Goal: Transaction & Acquisition: Purchase product/service

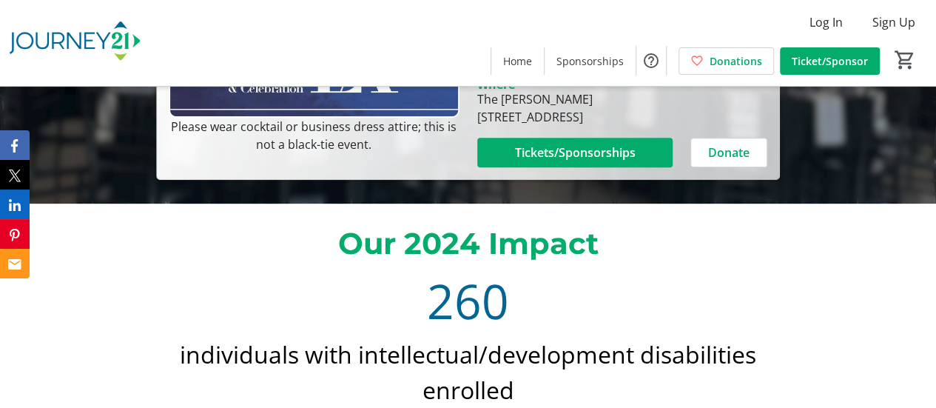
scroll to position [222, 0]
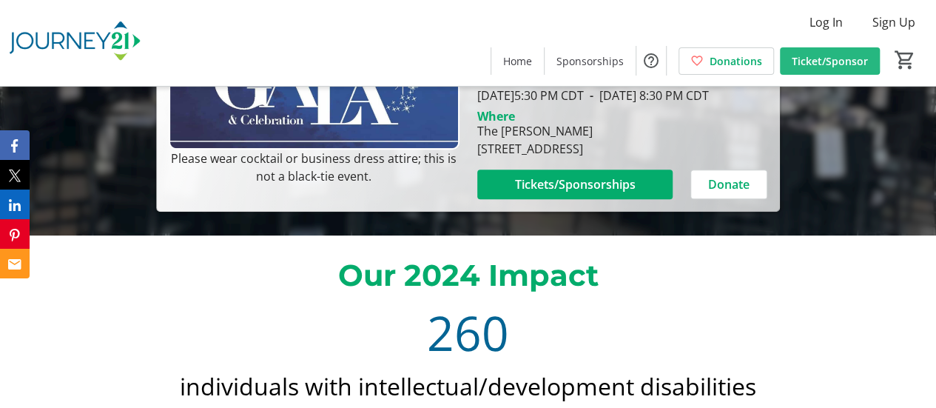
click at [826, 59] on span "Ticket/Sponsor" at bounding box center [830, 61] width 76 height 16
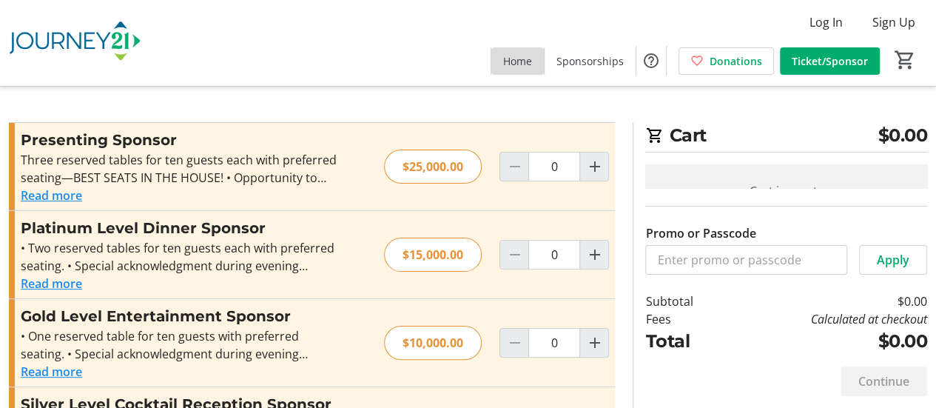
click at [524, 57] on span "Home" at bounding box center [517, 61] width 29 height 16
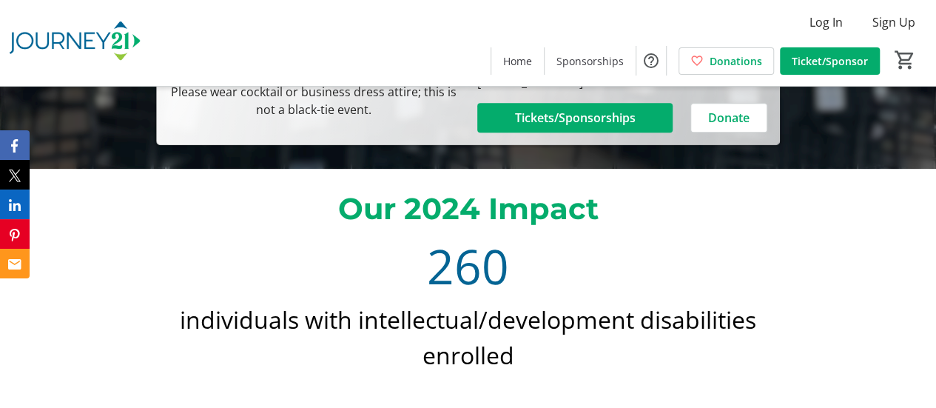
scroll to position [148, 0]
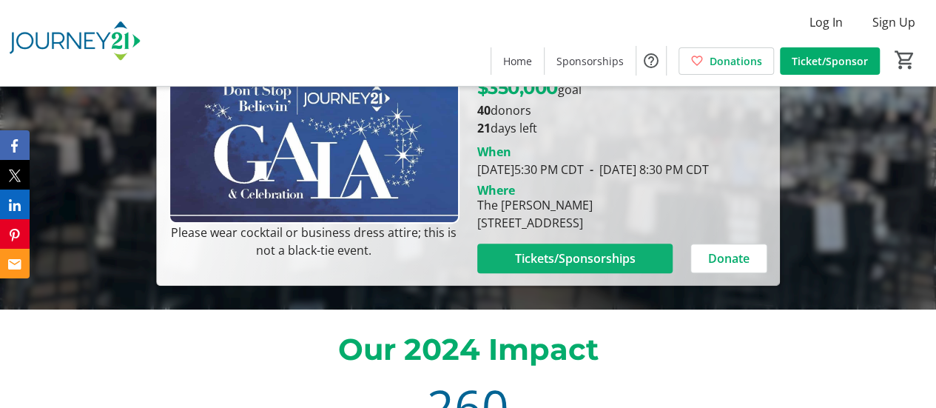
click at [620, 267] on span "Tickets/Sponsorships" at bounding box center [574, 258] width 121 height 18
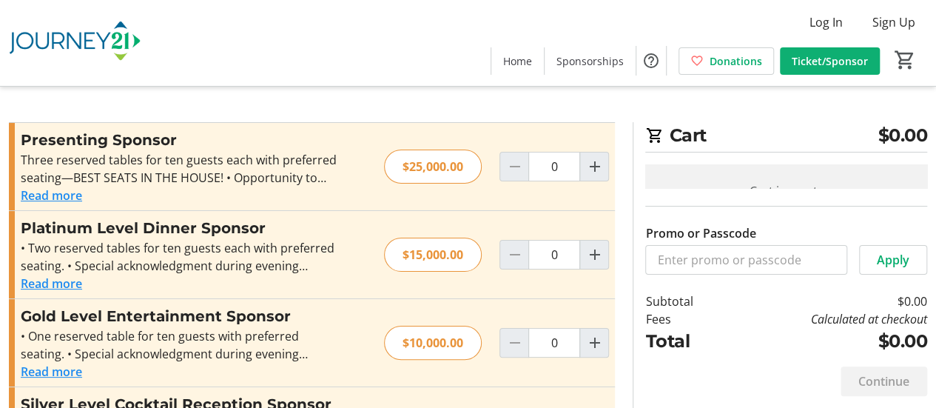
click at [802, 61] on span "Ticket/Sponsor" at bounding box center [830, 61] width 76 height 16
click at [618, 57] on span "Sponsorships" at bounding box center [589, 61] width 67 height 16
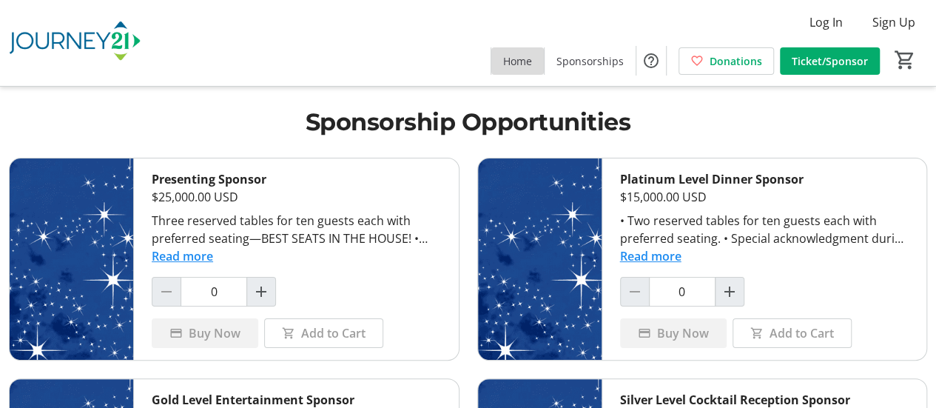
click at [512, 61] on span "Home" at bounding box center [517, 61] width 29 height 16
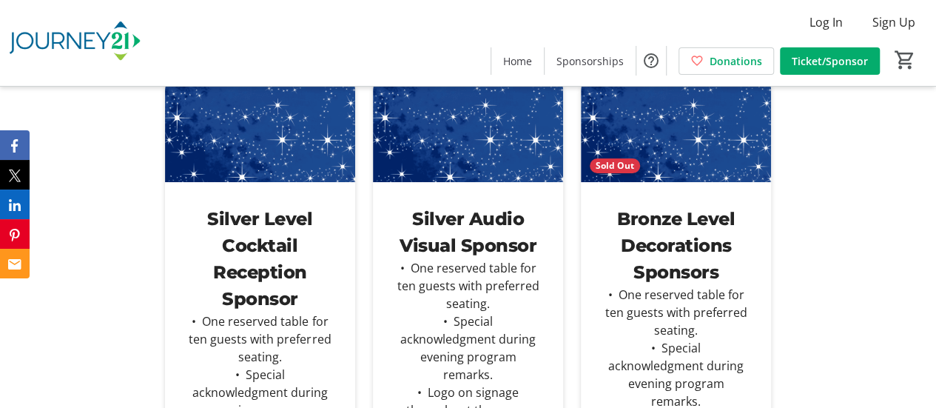
scroll to position [5475, 0]
